Goal: Information Seeking & Learning: Learn about a topic

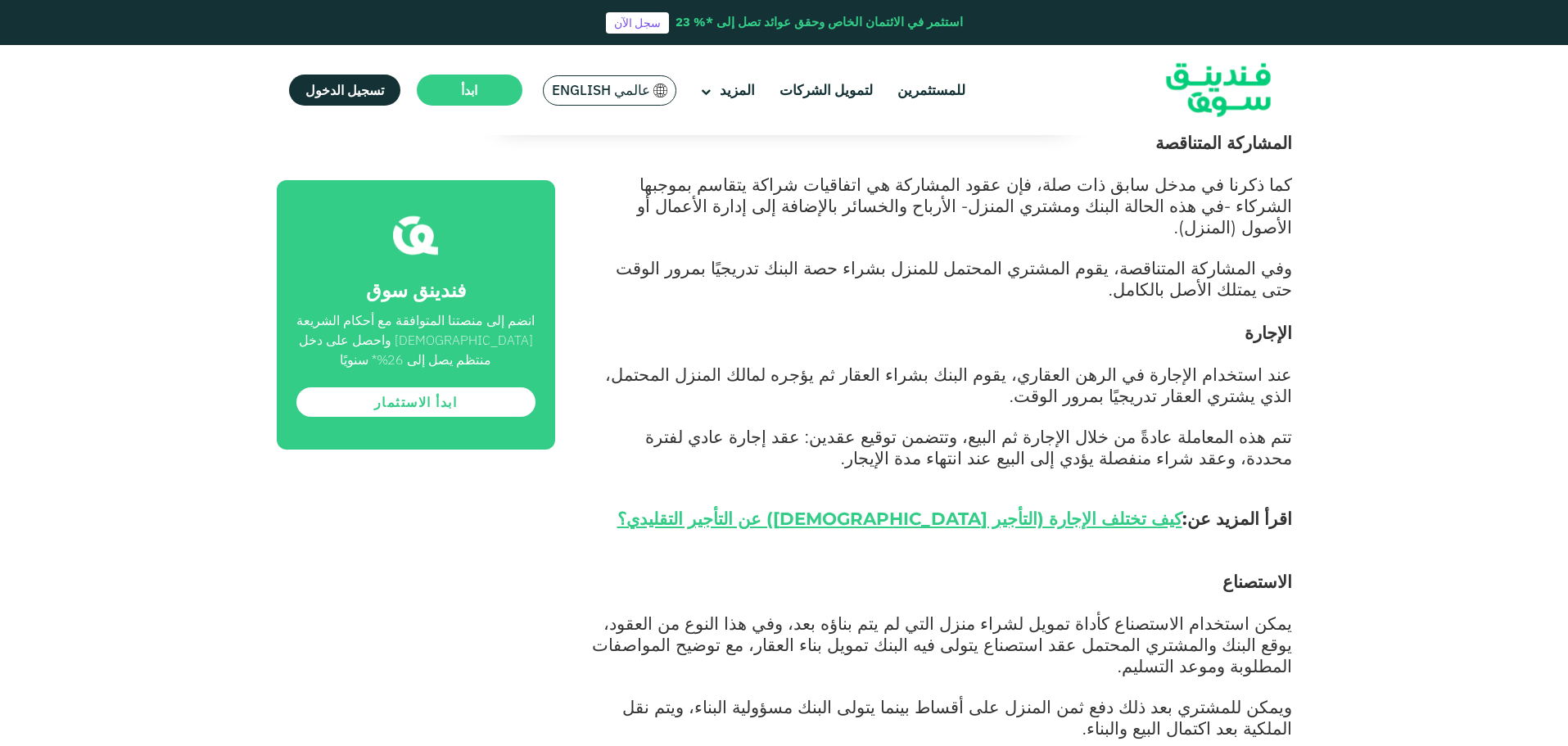
scroll to position [1602, 0]
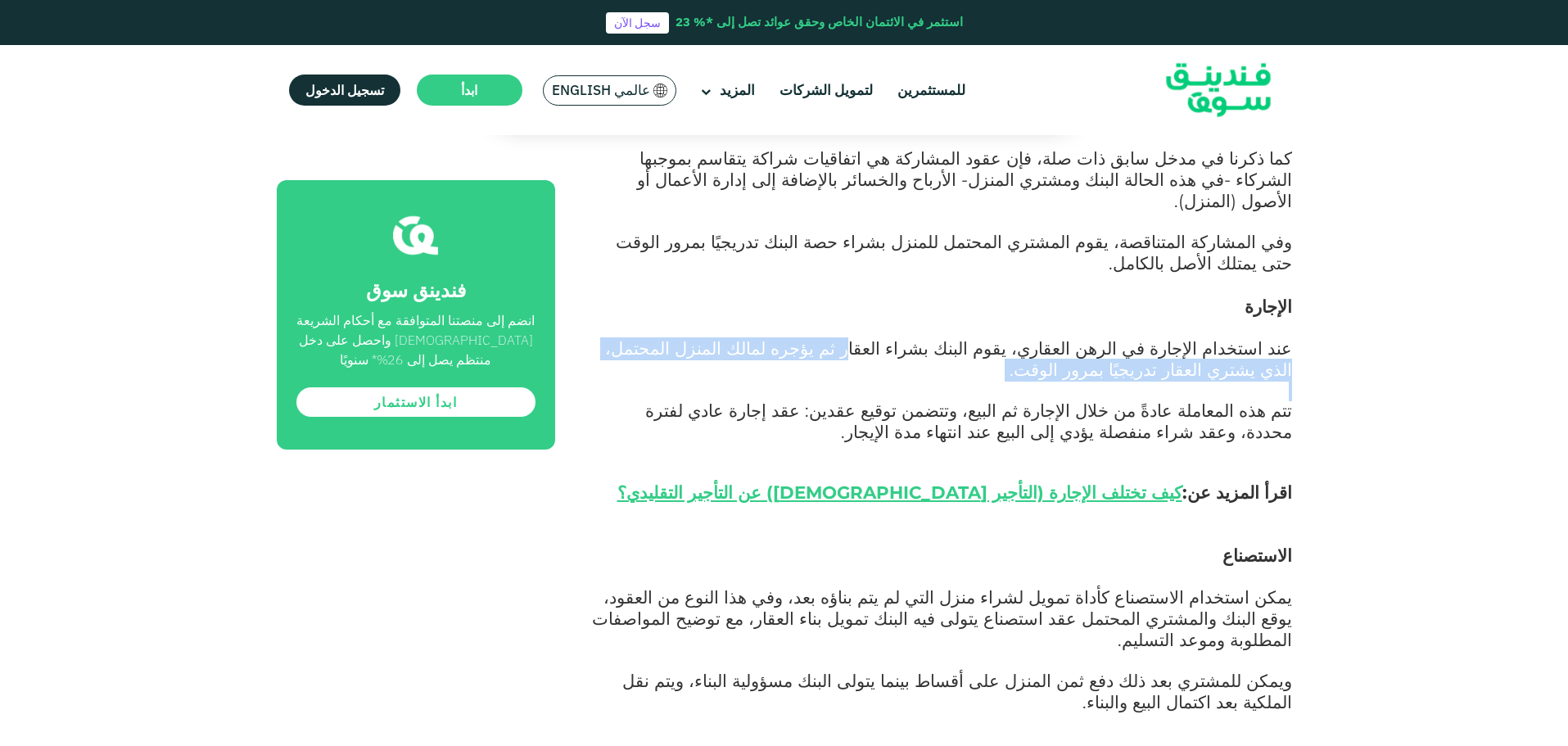
drag, startPoint x: 947, startPoint y: 215, endPoint x: 915, endPoint y: 247, distance: 45.3
click at [915, 247] on div "الرهن العقاري هو [DATE] أكثر احتياجات التمويل شيوعًا بالنسبة للأفراد والأسر، مع…" at bounding box center [942, 483] width 700 height 2172
click at [915, 381] on p at bounding box center [942, 391] width 700 height 20
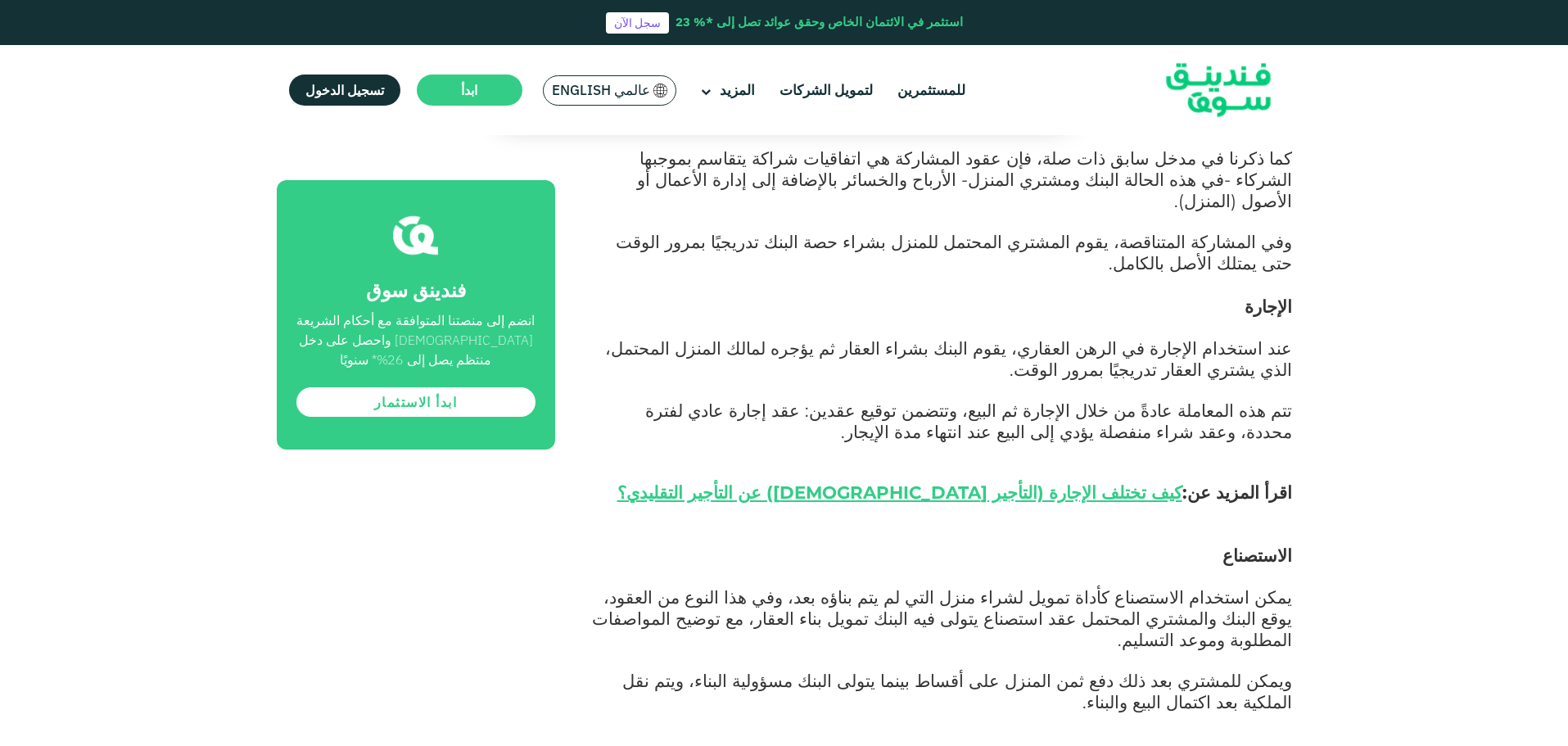
click at [993, 714] on p at bounding box center [942, 724] width 700 height 20
click at [797, 544] on h3 "الاستصناع" at bounding box center [942, 556] width 700 height 25
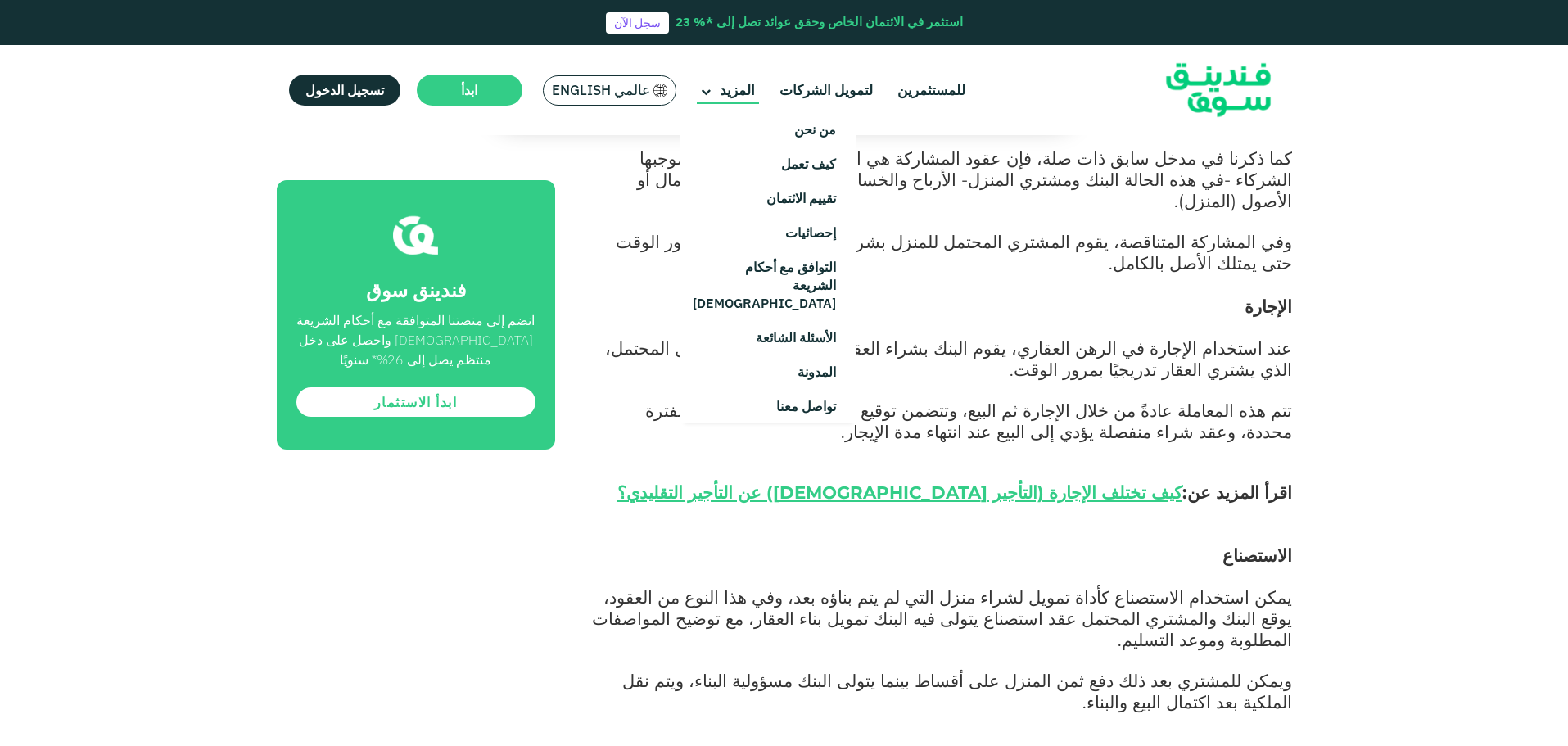
click at [706, 87] on icon at bounding box center [706, 92] width 10 height 10
click at [789, 394] on link "تواصل معنا" at bounding box center [768, 406] width 176 height 35
